Goal: Communication & Community: Participate in discussion

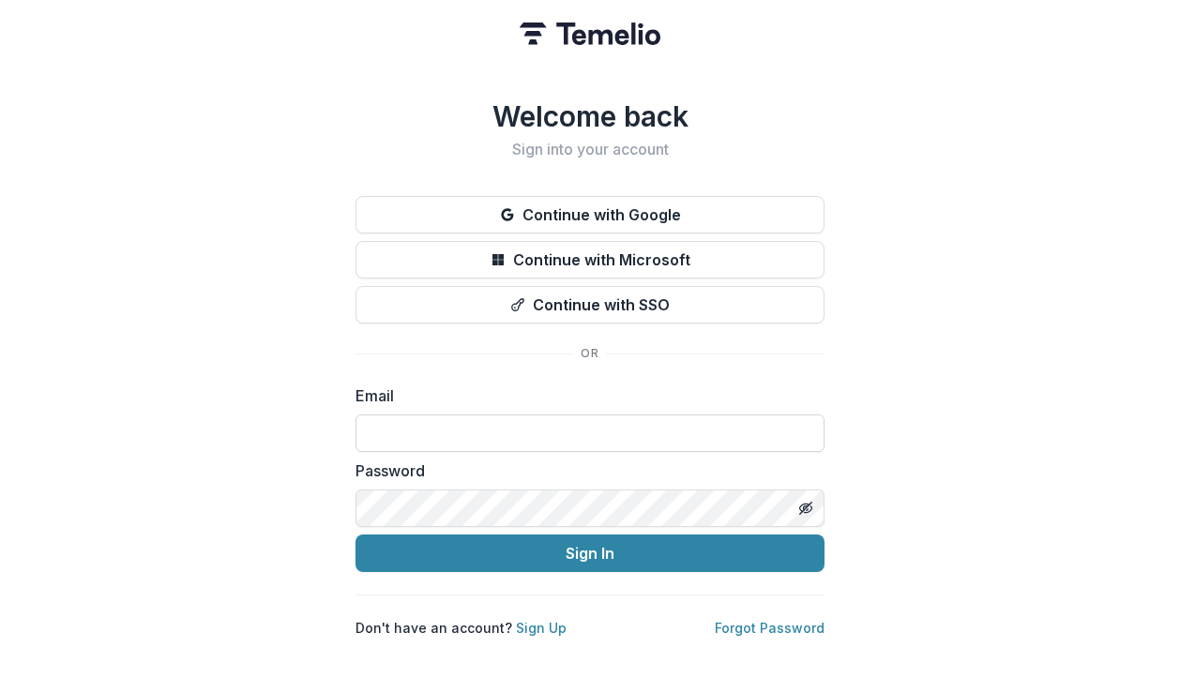
click at [595, 415] on input at bounding box center [590, 434] width 469 height 38
type input "**********"
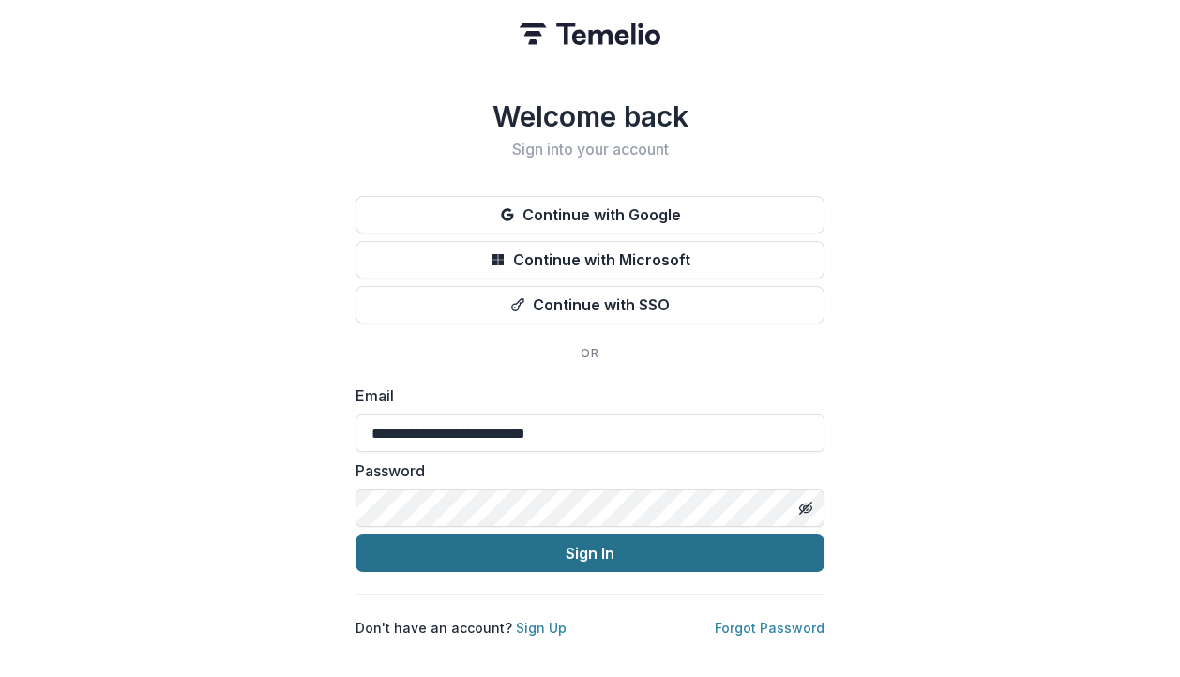
click at [639, 536] on button "Sign In" at bounding box center [590, 554] width 469 height 38
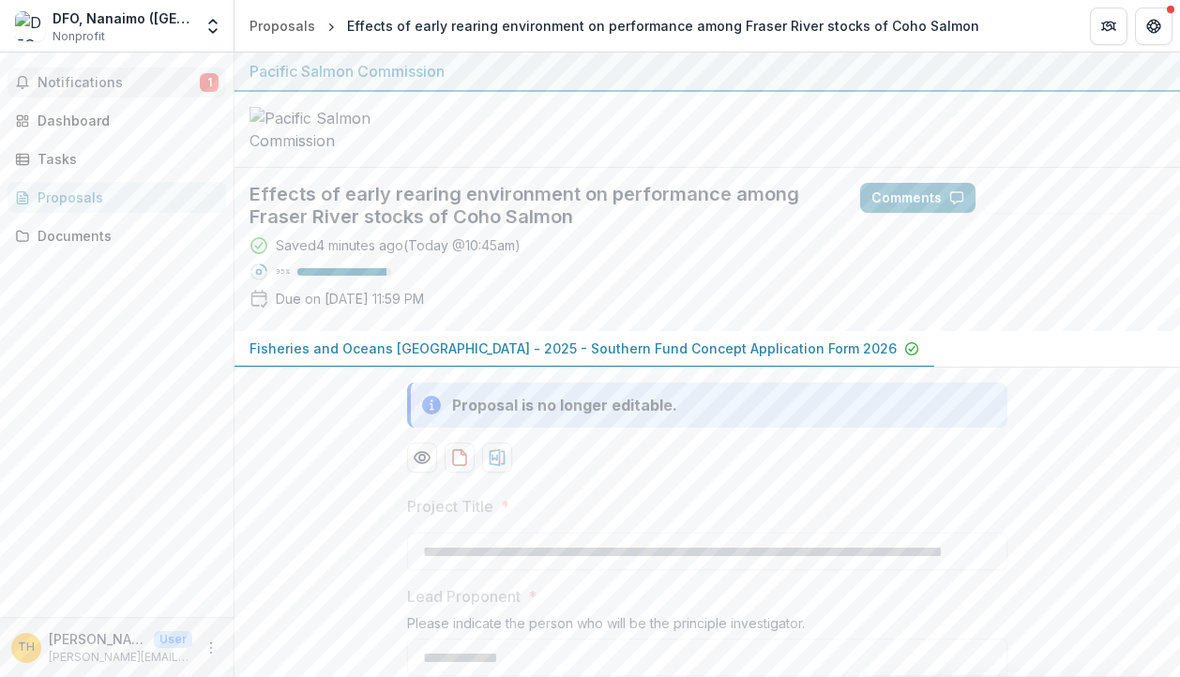
click at [119, 76] on span "Notifications" at bounding box center [119, 83] width 162 height 16
click at [68, 101] on div "Notifications 1 Unread 1 Archived SB [PERSON_NAME] has mentioned you in a comme…" at bounding box center [117, 335] width 234 height 565
click at [73, 87] on span "Notifications" at bounding box center [119, 83] width 162 height 16
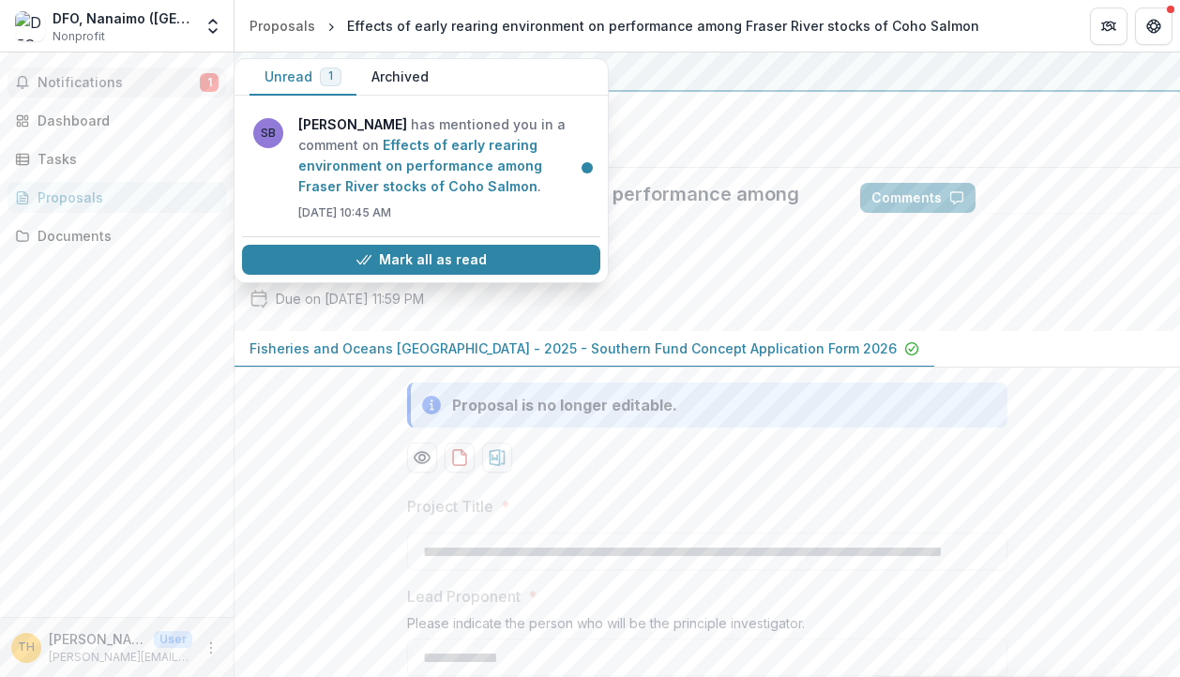
click at [73, 87] on span "Notifications" at bounding box center [119, 83] width 162 height 16
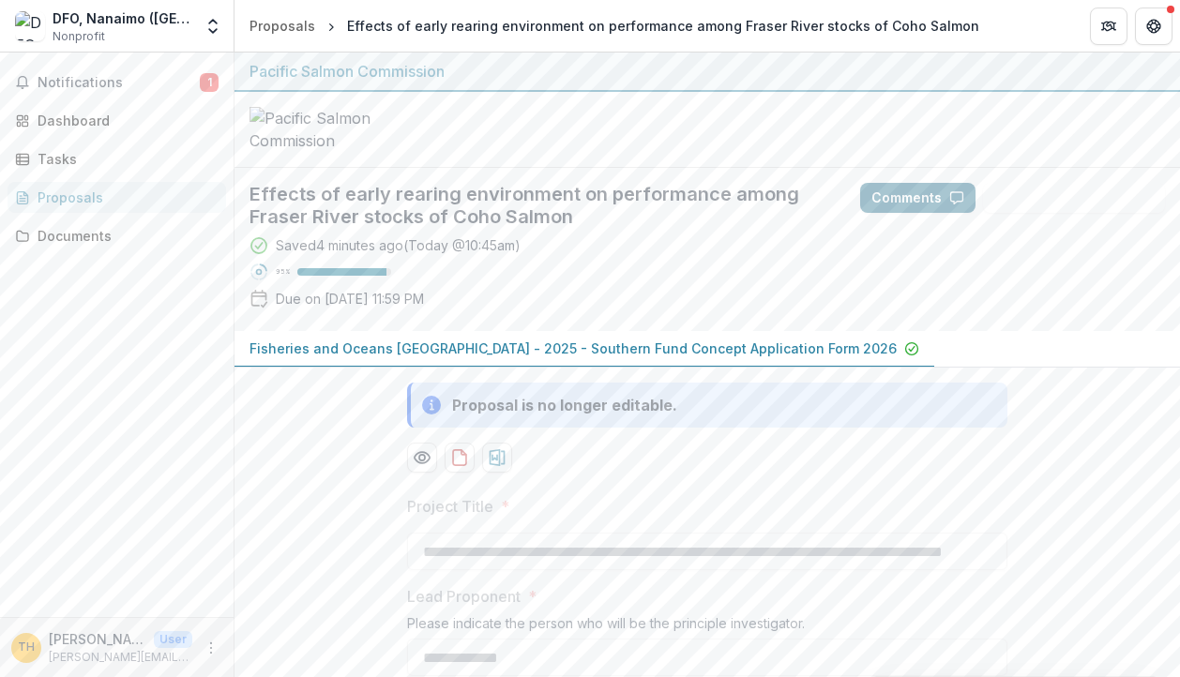
click at [891, 213] on button "Comments" at bounding box center [917, 198] width 115 height 30
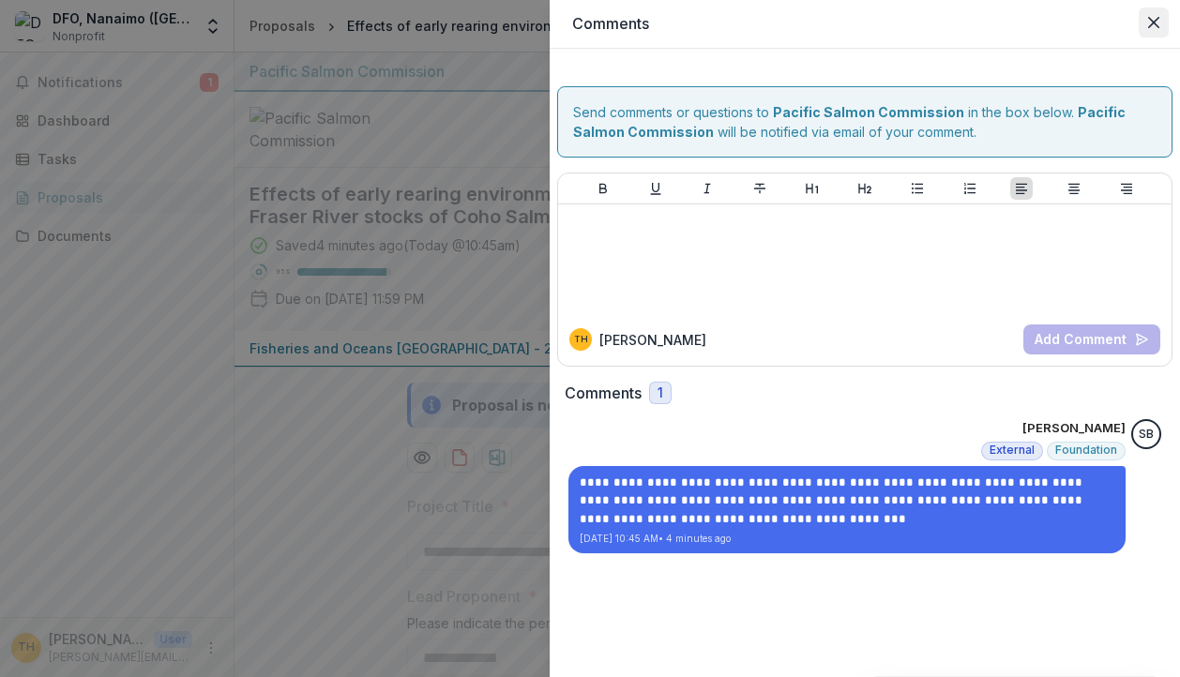
click at [1154, 24] on icon "Close" at bounding box center [1153, 22] width 11 height 11
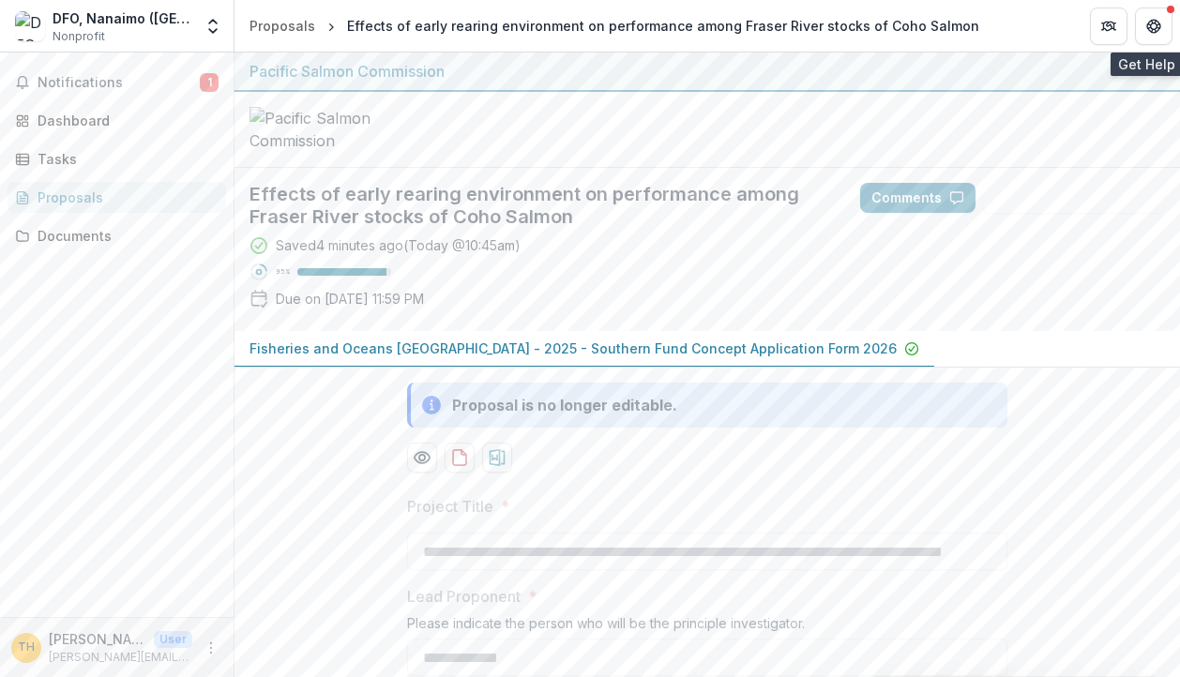
click at [1154, 24] on icon "Get Help" at bounding box center [1153, 26] width 15 height 15
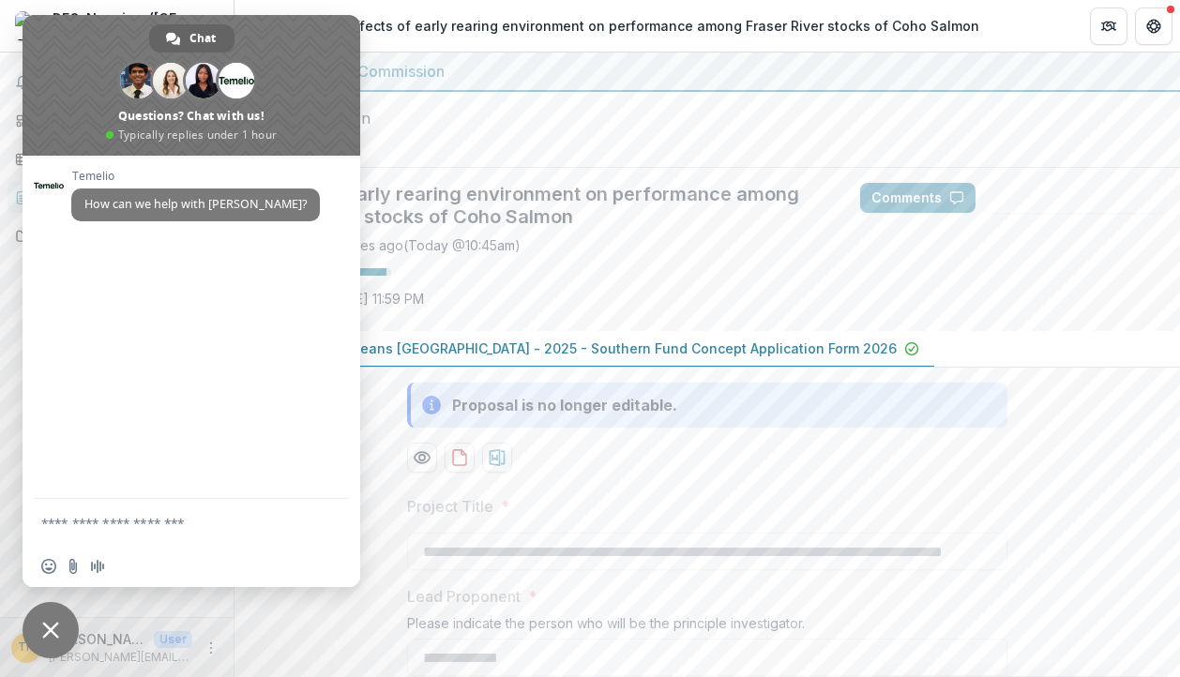
click at [40, 641] on span "Close chat" at bounding box center [51, 630] width 56 height 56
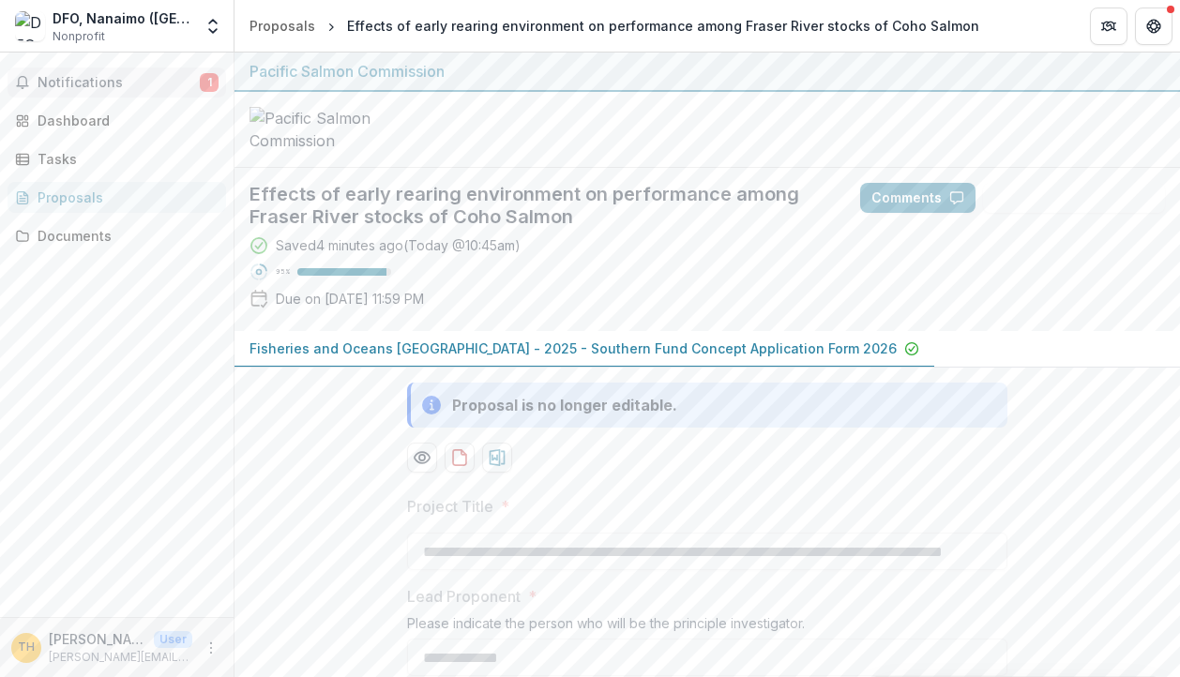
click at [88, 89] on span "Notifications" at bounding box center [119, 83] width 162 height 16
click at [876, 213] on button "Comments" at bounding box center [917, 198] width 115 height 30
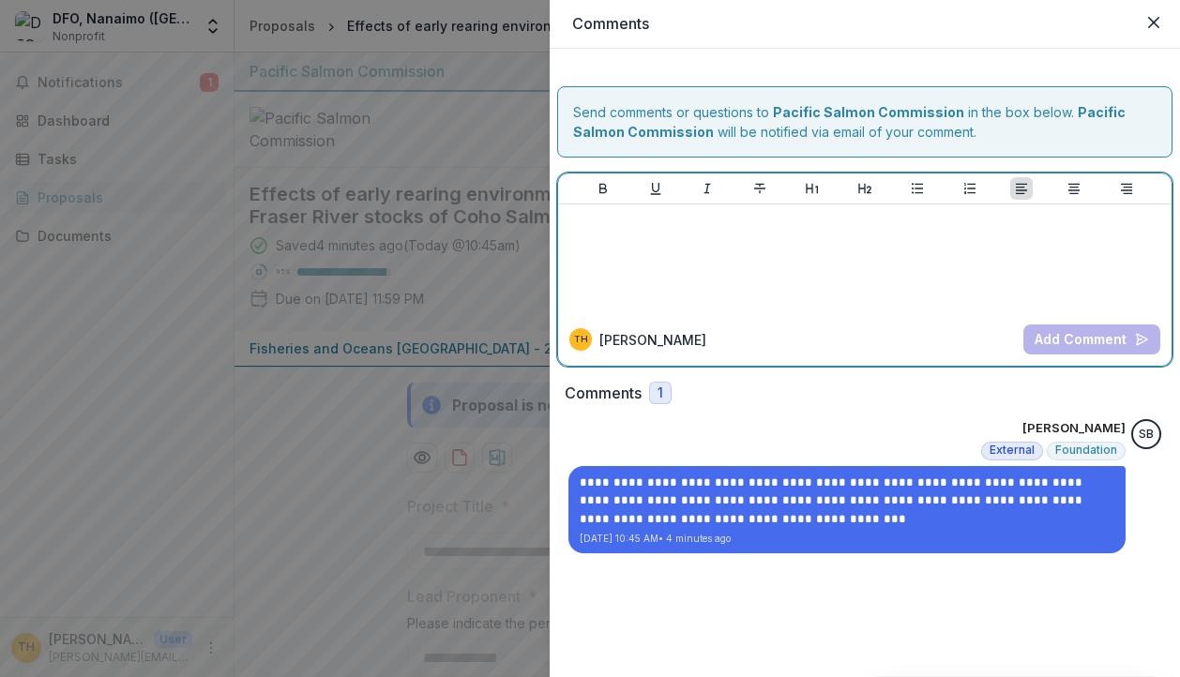
click at [646, 256] on div at bounding box center [865, 259] width 598 height 94
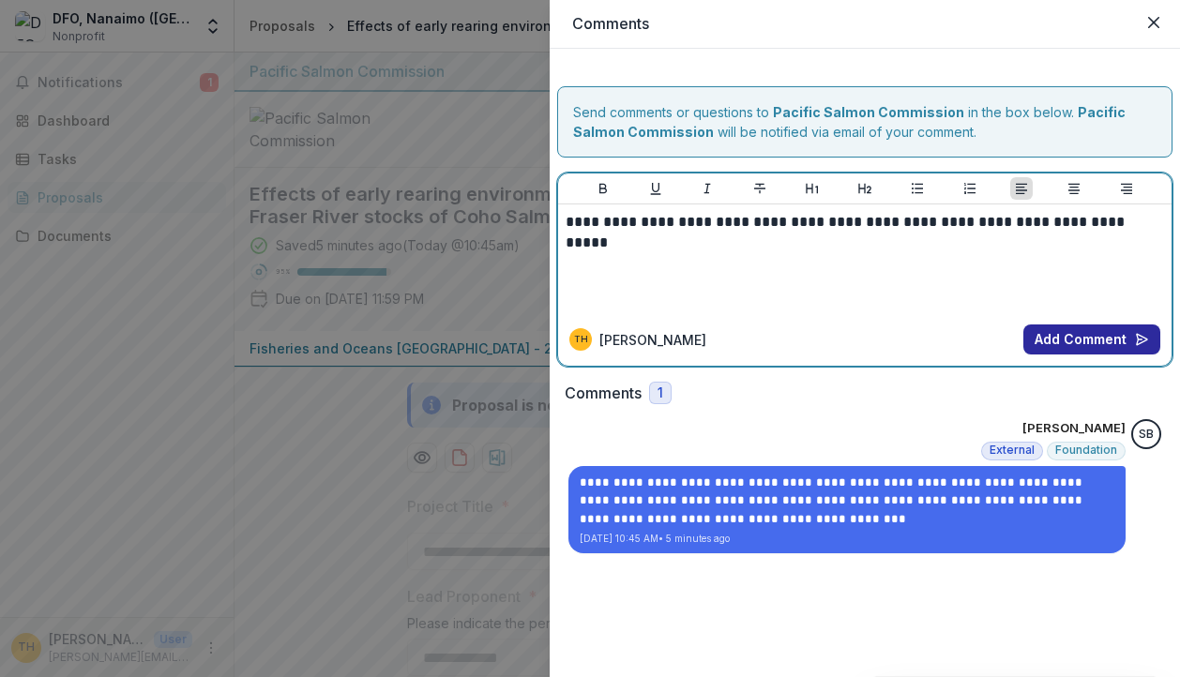
click at [1088, 341] on button "Add Comment" at bounding box center [1091, 340] width 137 height 30
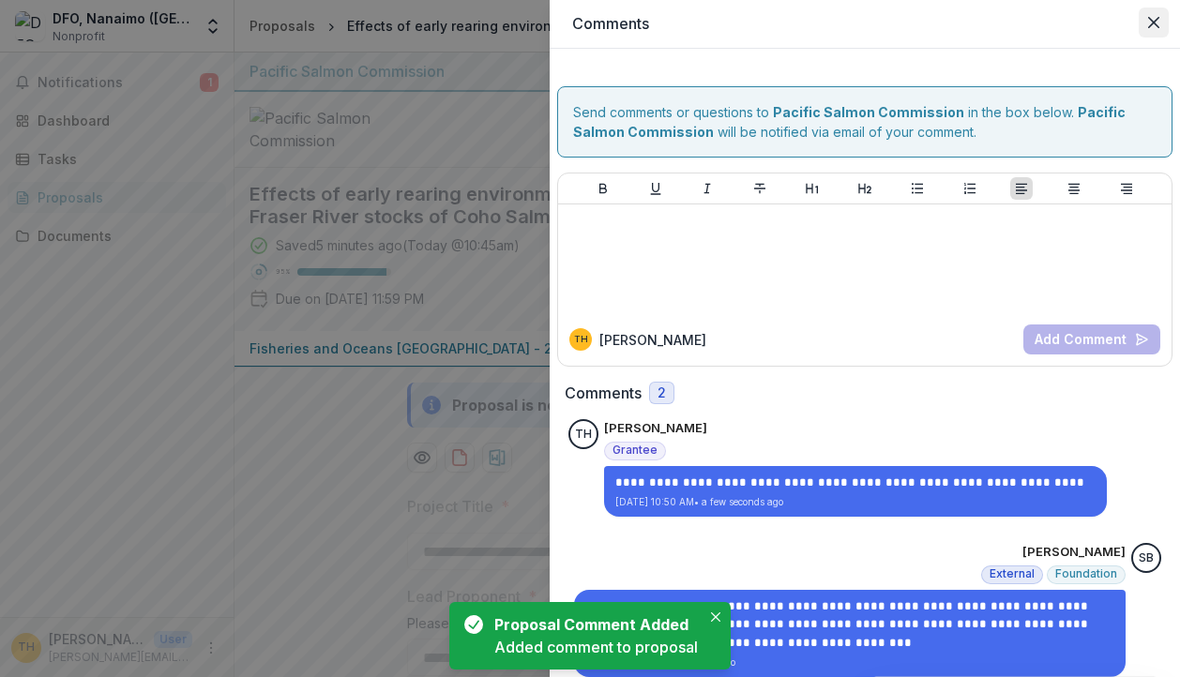
click at [1150, 18] on icon "Close" at bounding box center [1153, 22] width 11 height 11
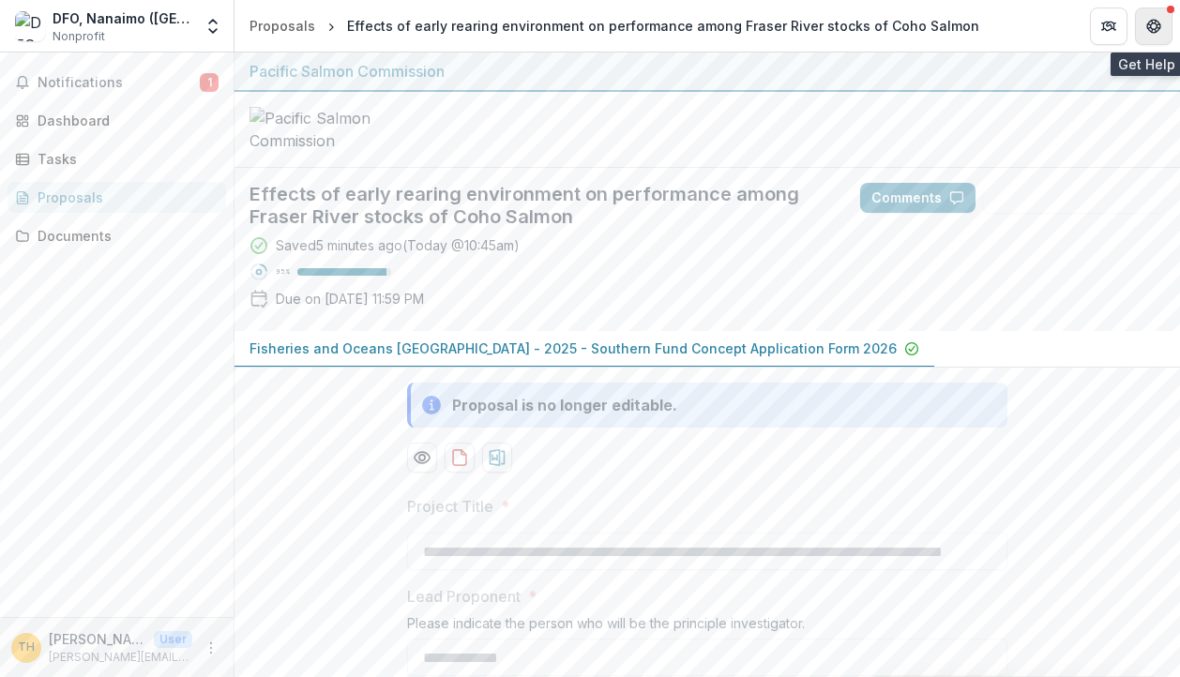
click at [1152, 21] on icon "Get Help" at bounding box center [1154, 22] width 5 height 4
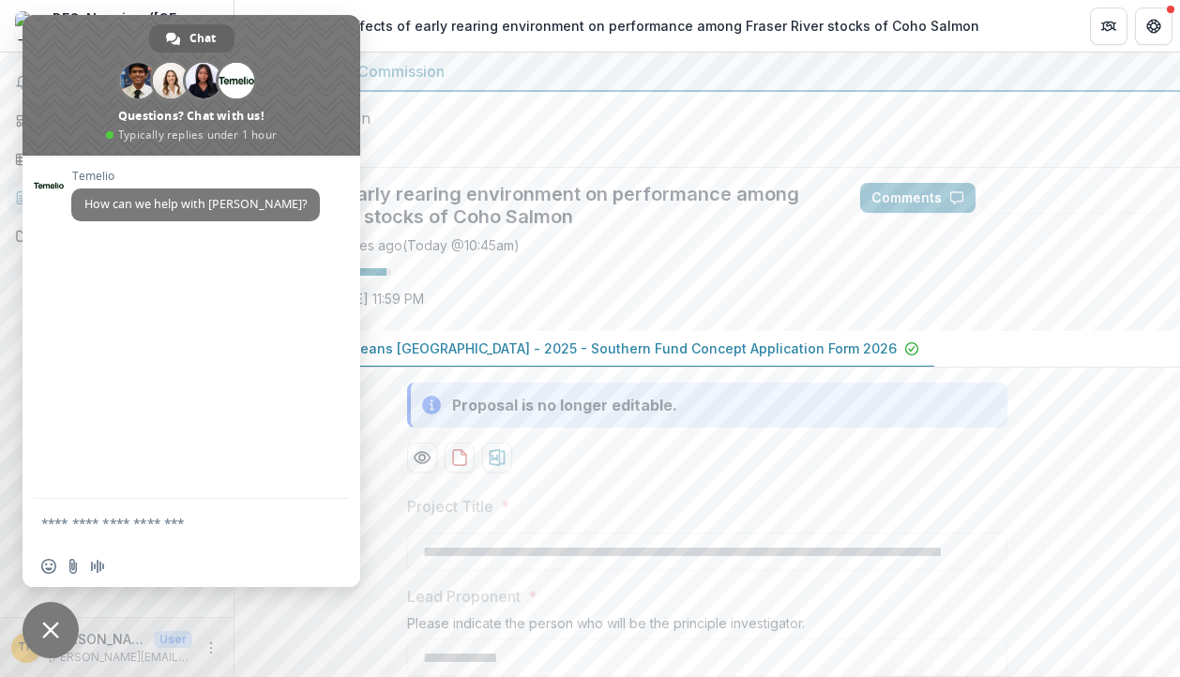
click at [44, 623] on span "Close chat" at bounding box center [50, 630] width 17 height 17
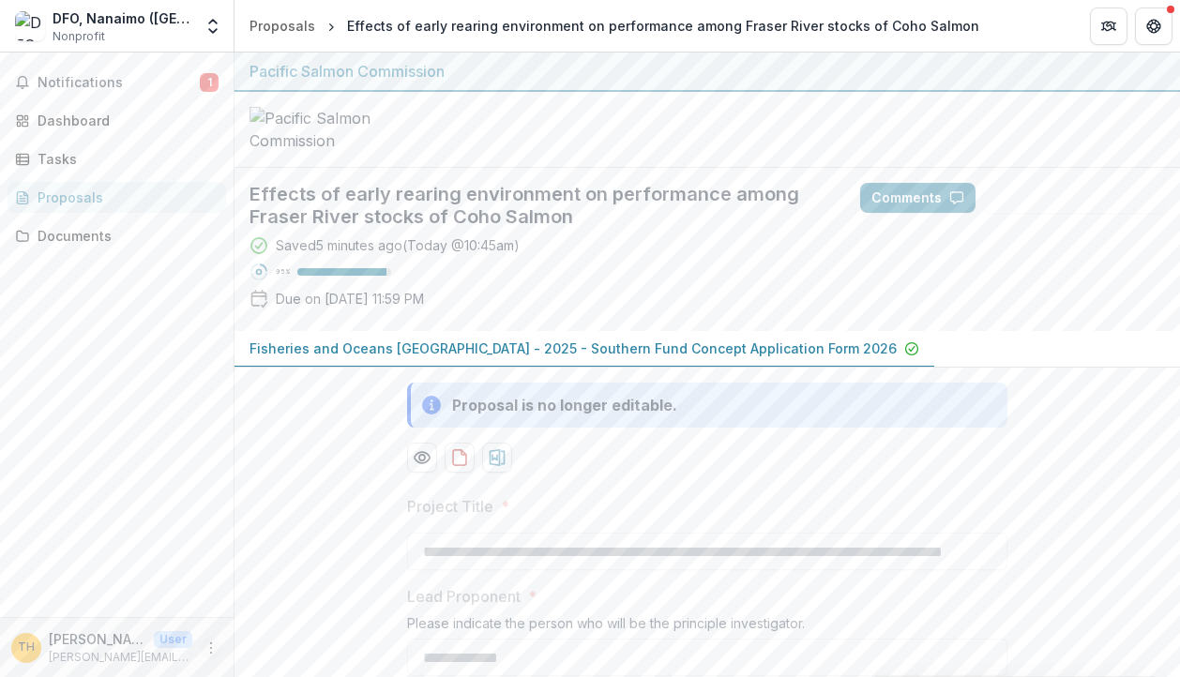
click at [216, 648] on icon "More" at bounding box center [211, 648] width 15 height 15
click at [303, 640] on button "Logout" at bounding box center [335, 639] width 201 height 31
